Goal: Register for event/course

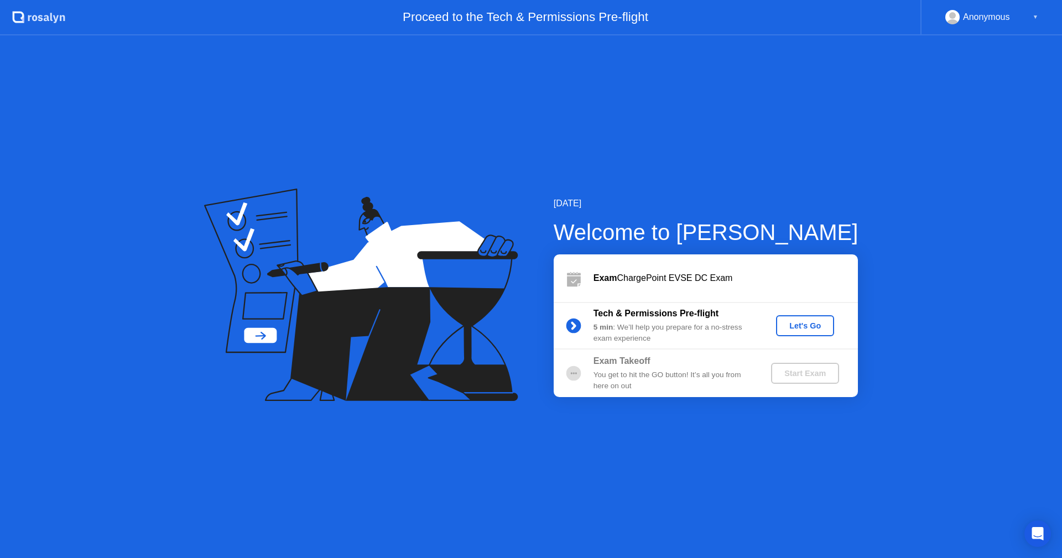
click at [746, 328] on div "Let's Go" at bounding box center [804, 325] width 49 height 9
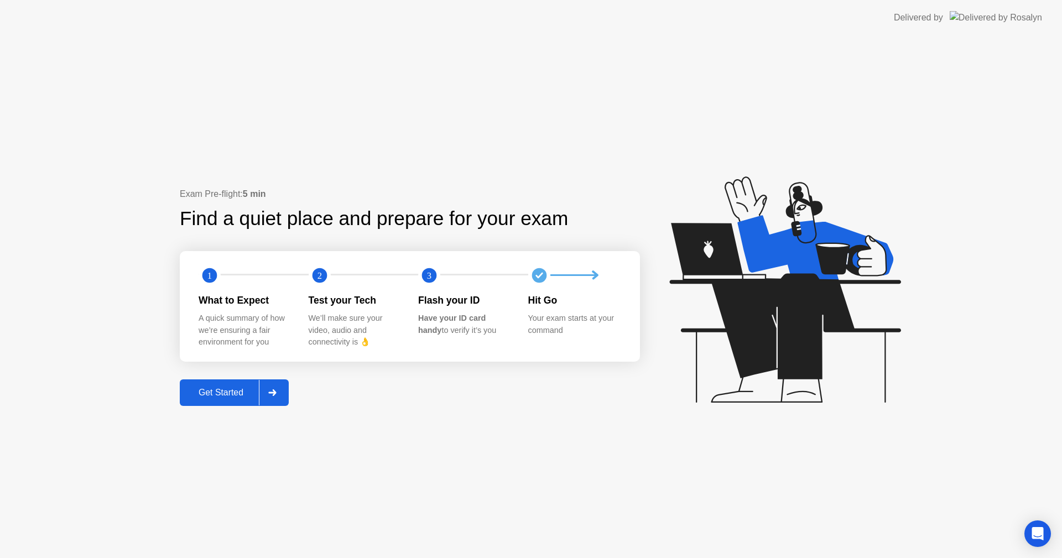
click at [278, 376] on div at bounding box center [272, 392] width 27 height 25
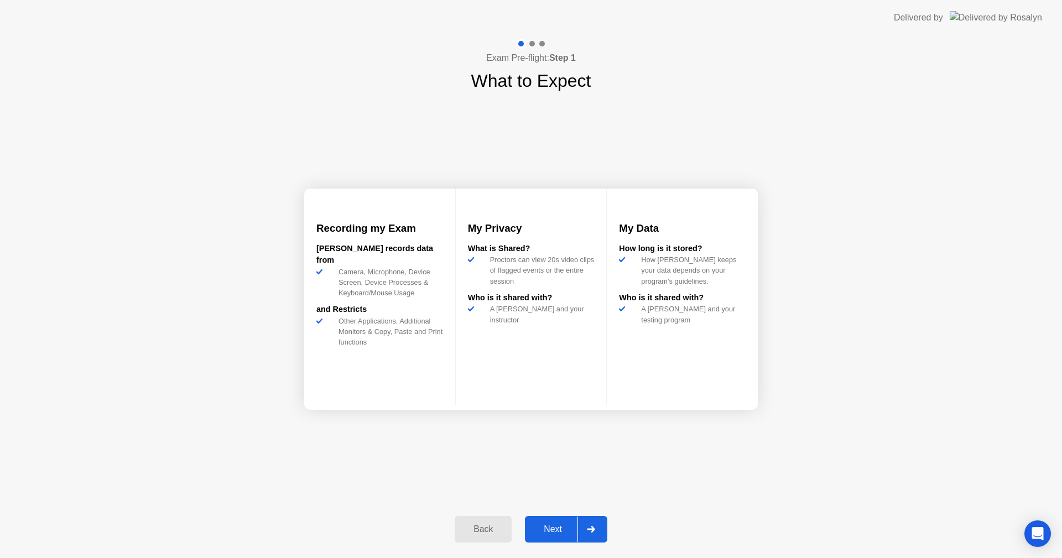
click at [590, 376] on div at bounding box center [590, 528] width 27 height 25
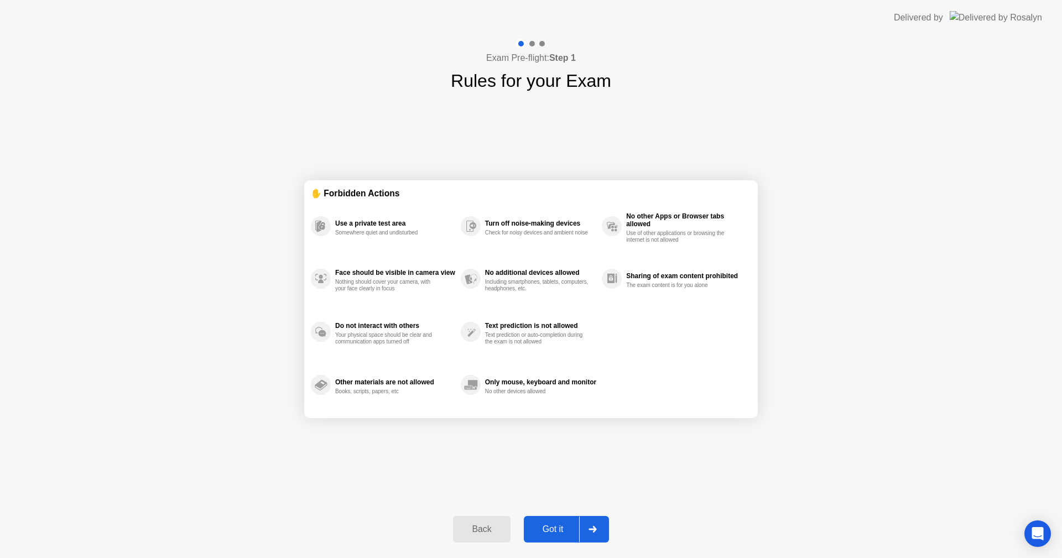
click at [586, 376] on div at bounding box center [592, 528] width 27 height 25
select select "**********"
select select "*******"
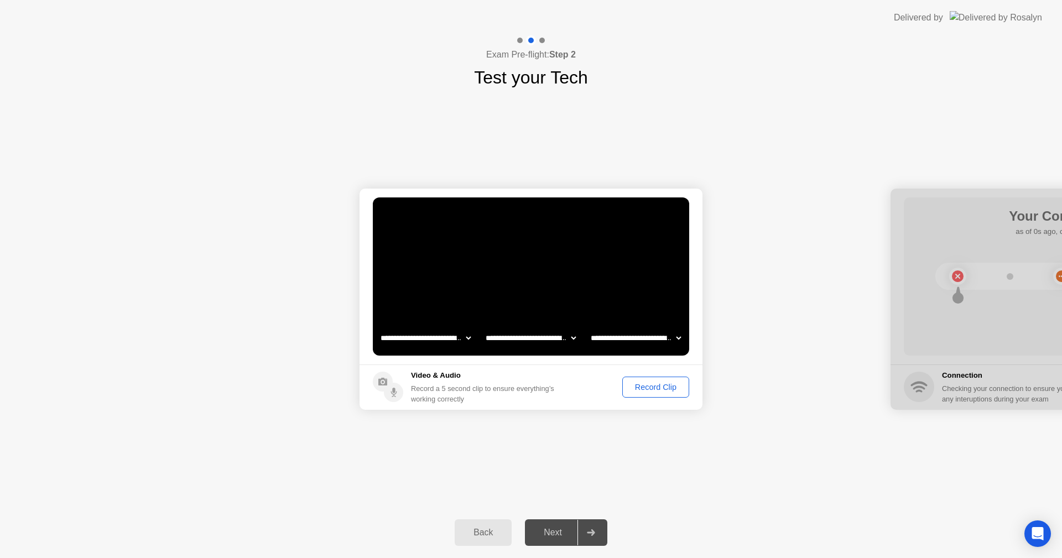
click at [626, 376] on button "Record Clip" at bounding box center [655, 387] width 67 height 21
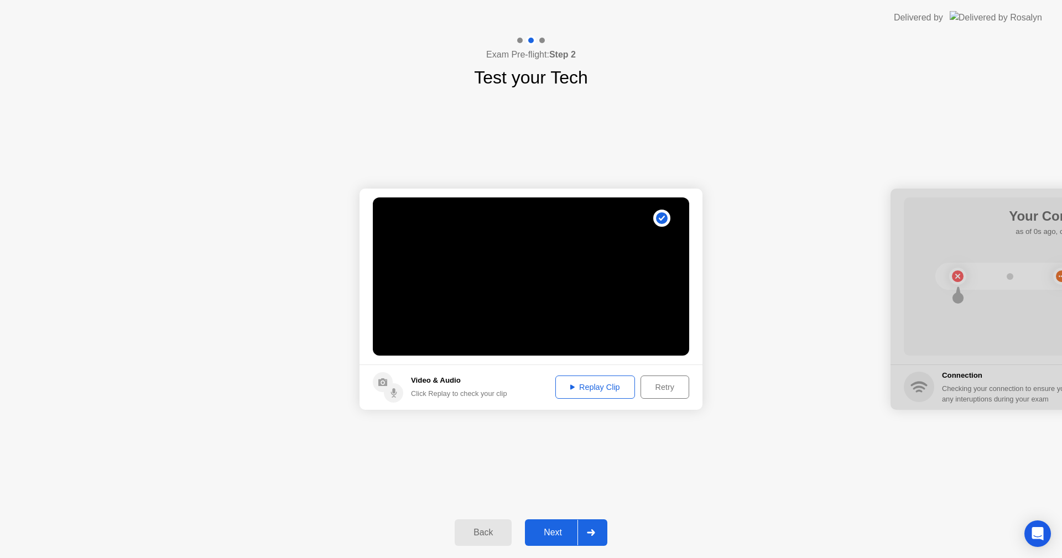
click at [597, 376] on div at bounding box center [590, 532] width 27 height 25
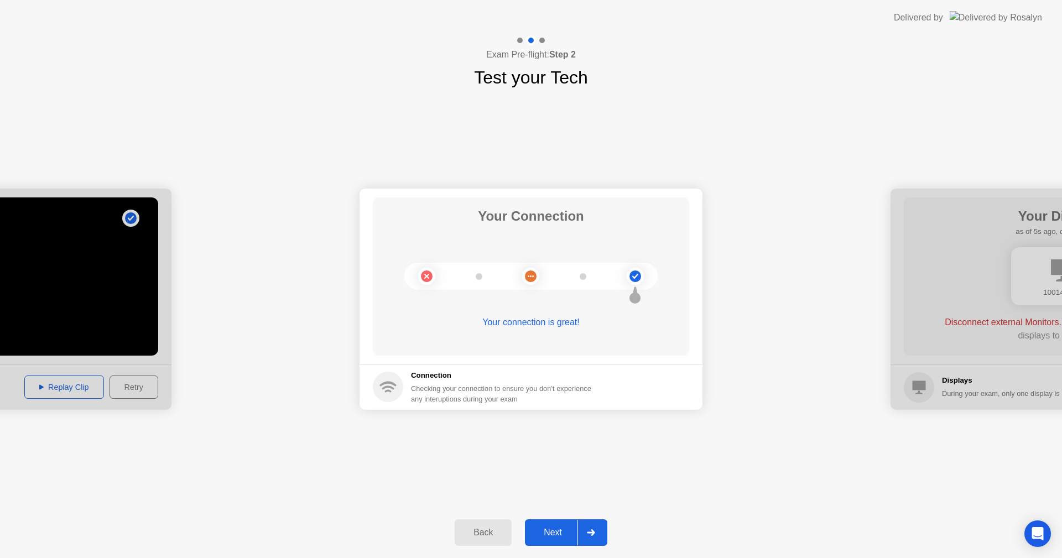
click at [569, 376] on div "Next" at bounding box center [552, 532] width 49 height 10
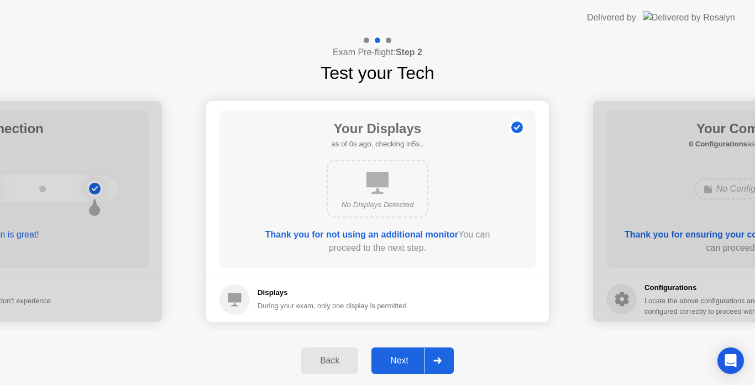
click at [416, 353] on button "Next" at bounding box center [413, 361] width 82 height 27
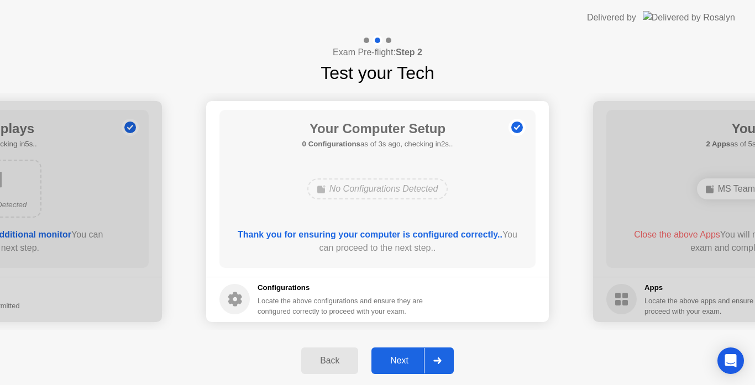
click at [412, 365] on div "Next" at bounding box center [399, 361] width 49 height 10
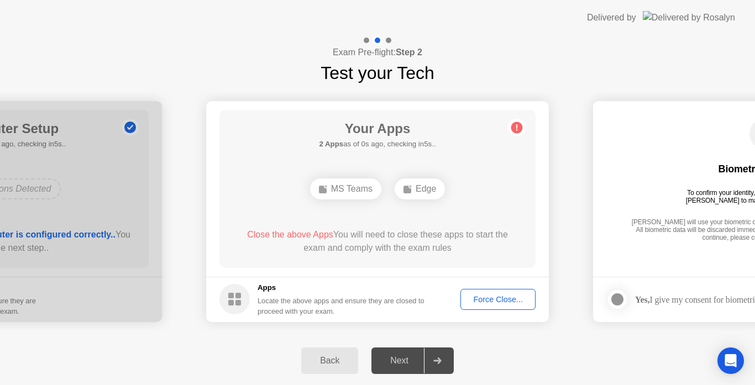
click at [519, 295] on div "Force Close..." at bounding box center [497, 299] width 67 height 9
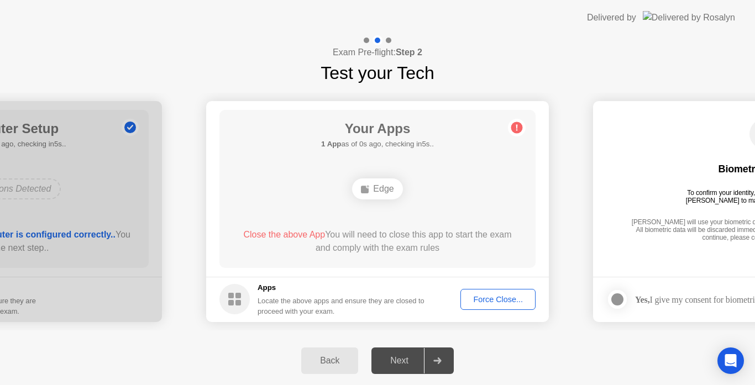
click at [499, 301] on div "Force Close..." at bounding box center [497, 299] width 67 height 9
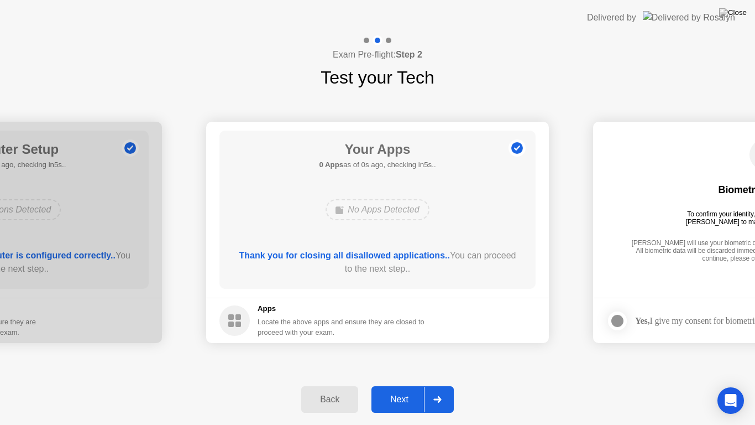
click at [405, 376] on div "Next" at bounding box center [399, 399] width 49 height 10
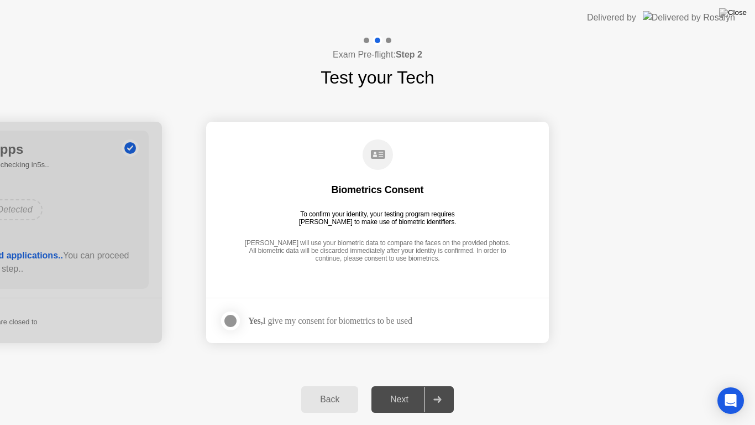
click at [228, 322] on div at bounding box center [230, 320] width 13 height 13
click at [420, 376] on button "Next" at bounding box center [413, 399] width 82 height 27
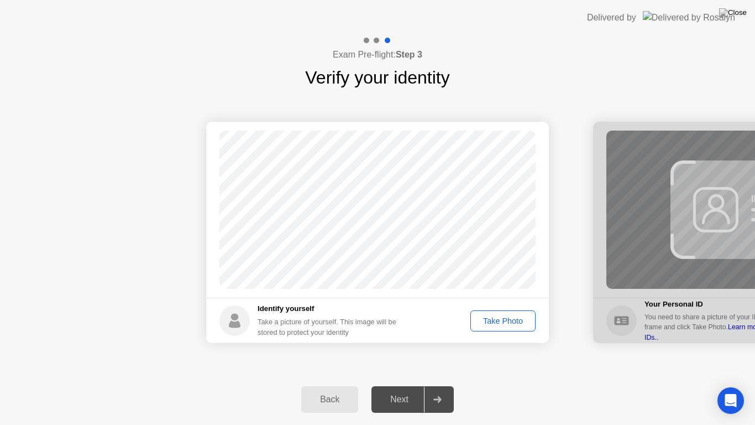
click at [500, 320] on div "Take Photo" at bounding box center [503, 320] width 58 height 9
click at [398, 376] on div "Next" at bounding box center [399, 399] width 49 height 10
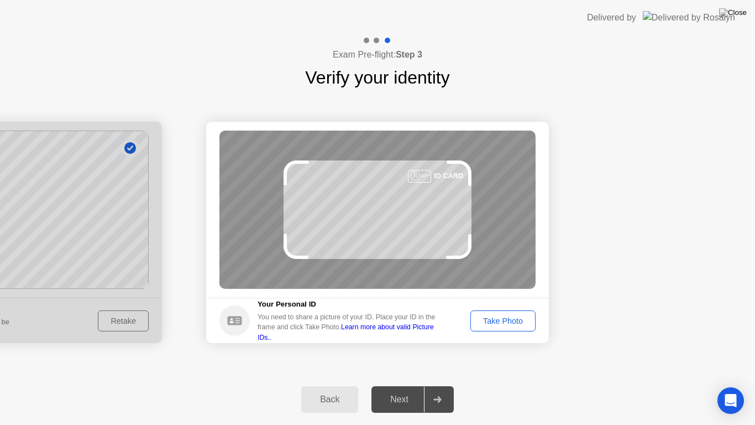
click at [503, 327] on button "Take Photo" at bounding box center [503, 320] width 65 height 21
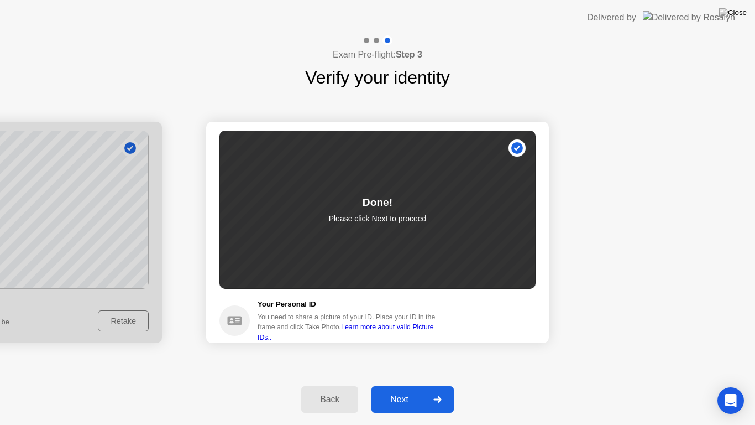
click at [426, 376] on div at bounding box center [437, 398] width 27 height 25
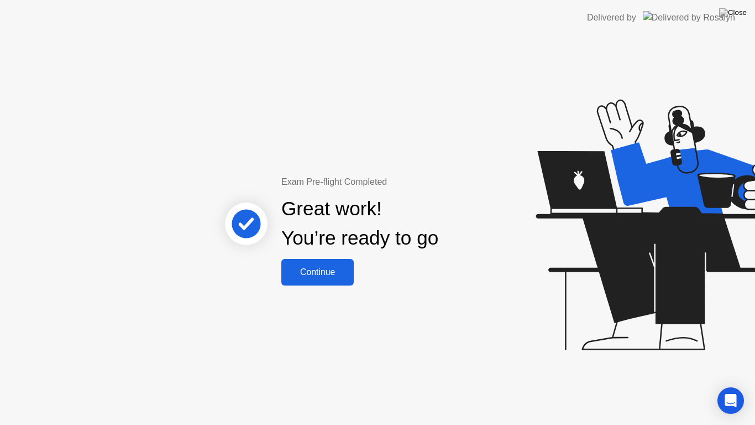
click at [337, 288] on div "Exam Pre-flight Completed Great work! You’re ready to go Continue" at bounding box center [377, 229] width 755 height 389
click at [335, 283] on button "Continue" at bounding box center [317, 272] width 72 height 27
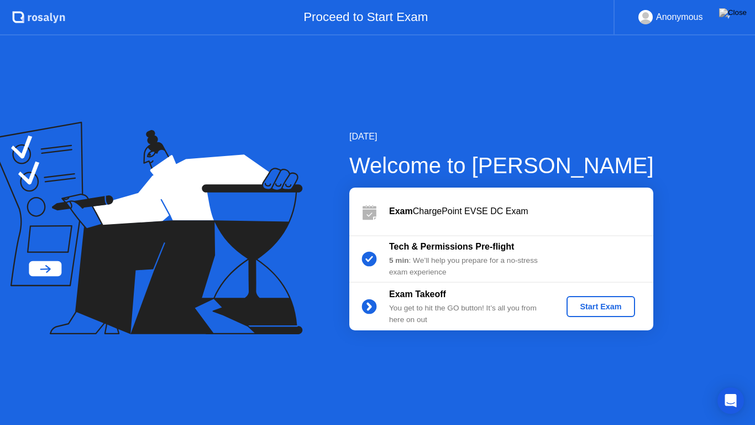
click at [577, 307] on div "Start Exam" at bounding box center [600, 306] width 59 height 9
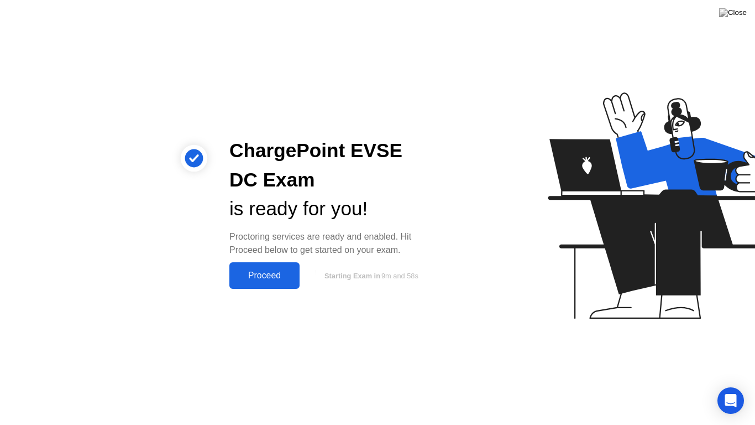
click at [271, 272] on div "Proceed" at bounding box center [265, 275] width 64 height 10
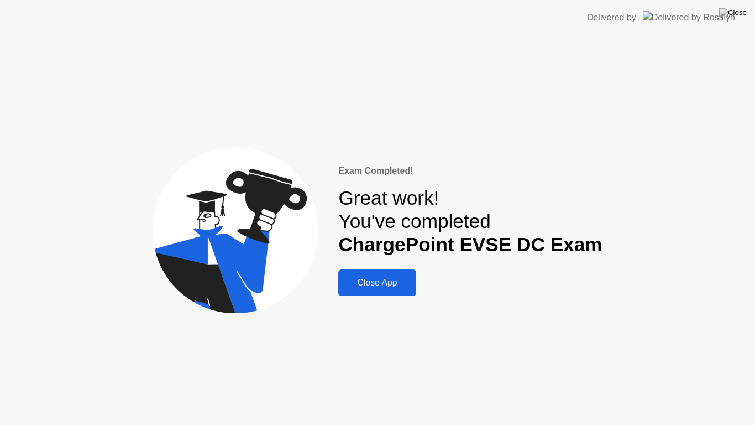
click at [416, 279] on button "Close App" at bounding box center [376, 282] width 77 height 27
